Goal: Task Accomplishment & Management: Use online tool/utility

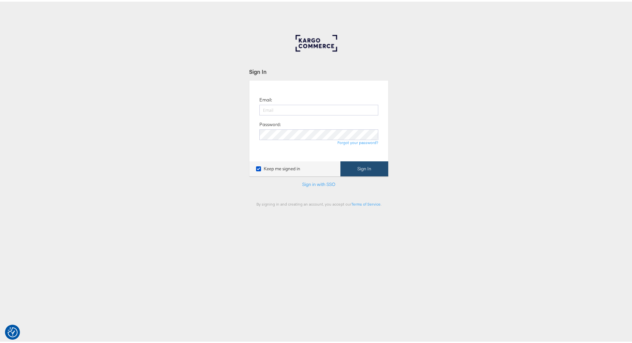
type input "kish.savani@ao.com"
click at [351, 168] on button "Sign In" at bounding box center [365, 166] width 48 height 15
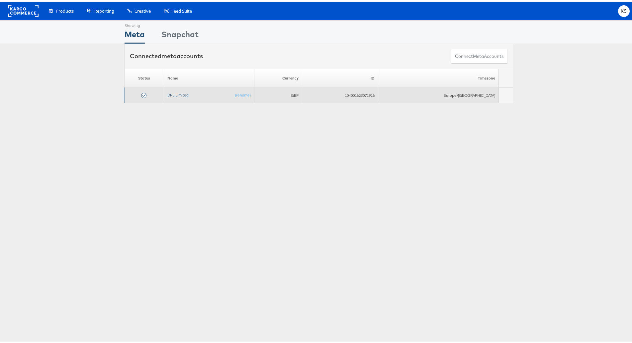
click at [181, 95] on link "DRL Limited" at bounding box center [177, 93] width 21 height 5
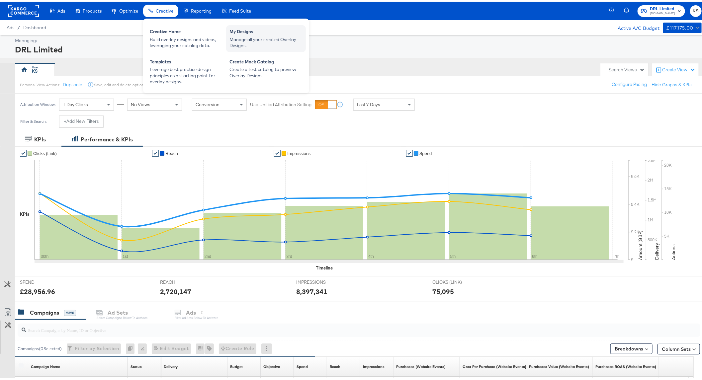
click at [243, 47] on div "Manage all your created Overlay Designs." at bounding box center [266, 41] width 73 height 12
